Goal: Check status

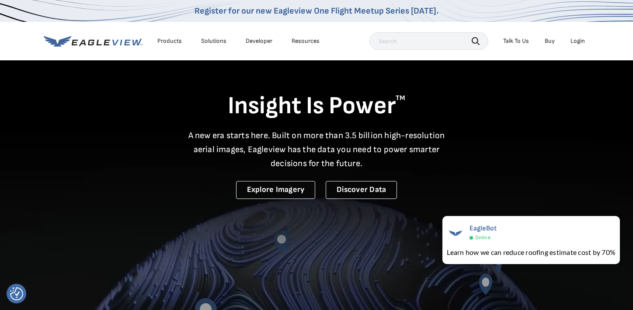
click at [580, 37] on div "Login" at bounding box center [577, 41] width 14 height 8
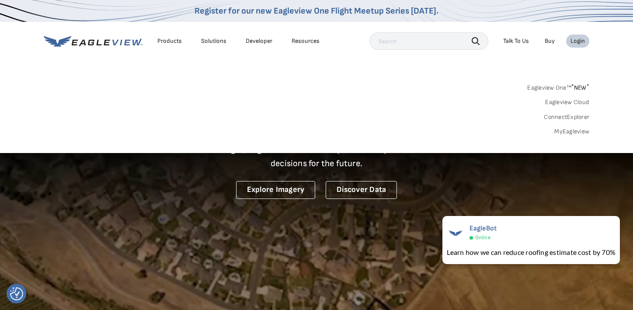
click at [581, 132] on link "MyEagleview" at bounding box center [571, 132] width 35 height 8
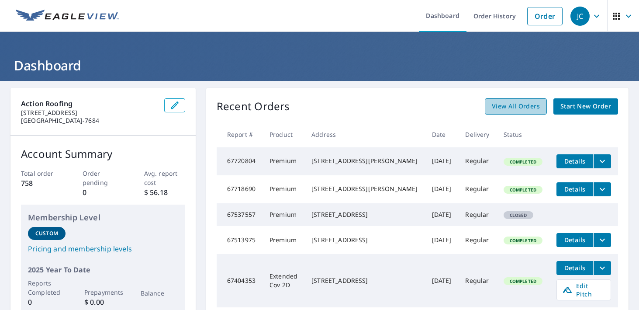
click at [514, 108] on span "View All Orders" at bounding box center [516, 106] width 48 height 11
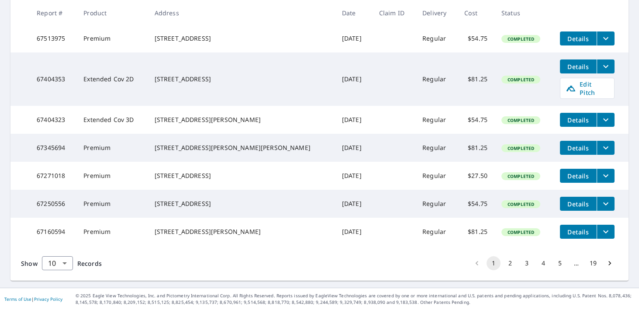
scroll to position [278, 0]
click at [64, 260] on body "JC JC Dashboard Order History Order JC Dashboard / Order History Order History …" at bounding box center [319, 155] width 639 height 310
click at [64, 291] on li "100" at bounding box center [57, 292] width 31 height 16
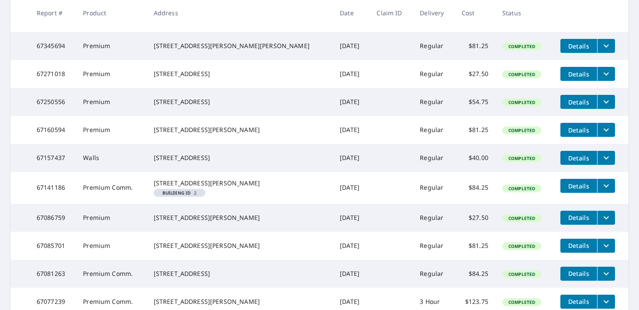
scroll to position [393, 0]
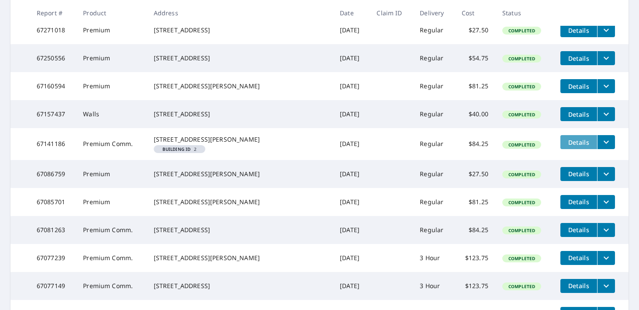
click at [566, 146] on span "Details" at bounding box center [579, 142] width 26 height 8
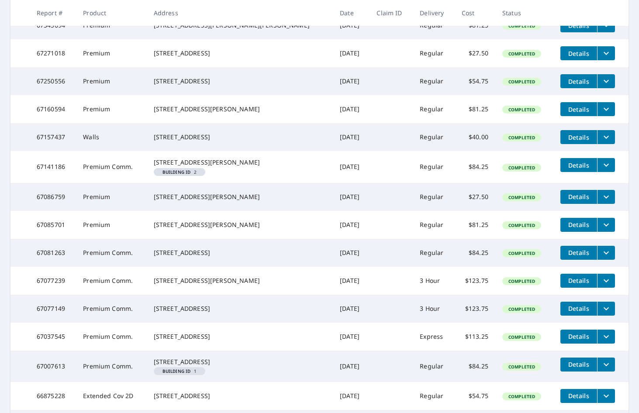
scroll to position [350, 0]
